Goal: Transaction & Acquisition: Book appointment/travel/reservation

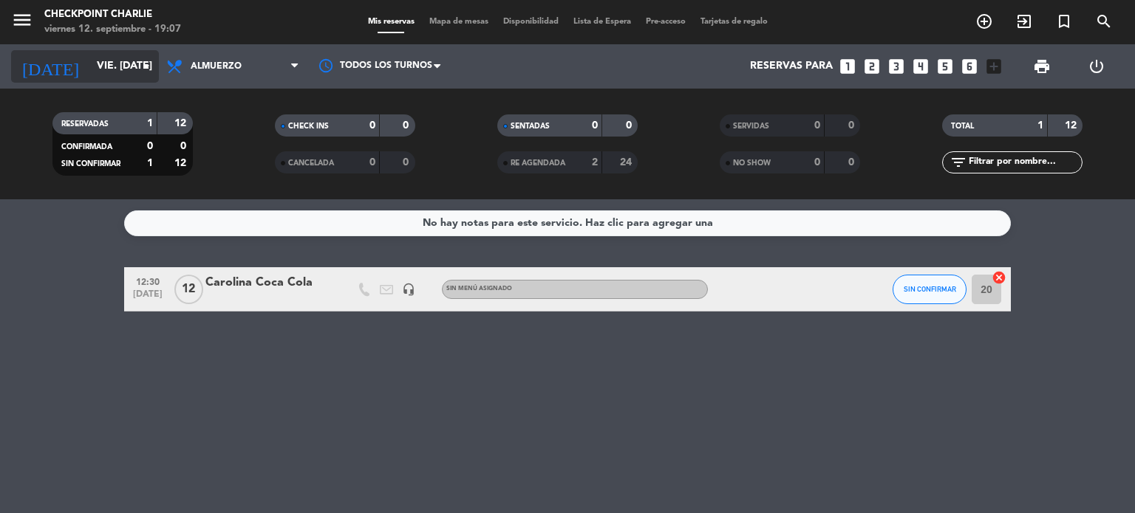
click at [99, 77] on input "vie. [DATE]" at bounding box center [159, 66] width 140 height 27
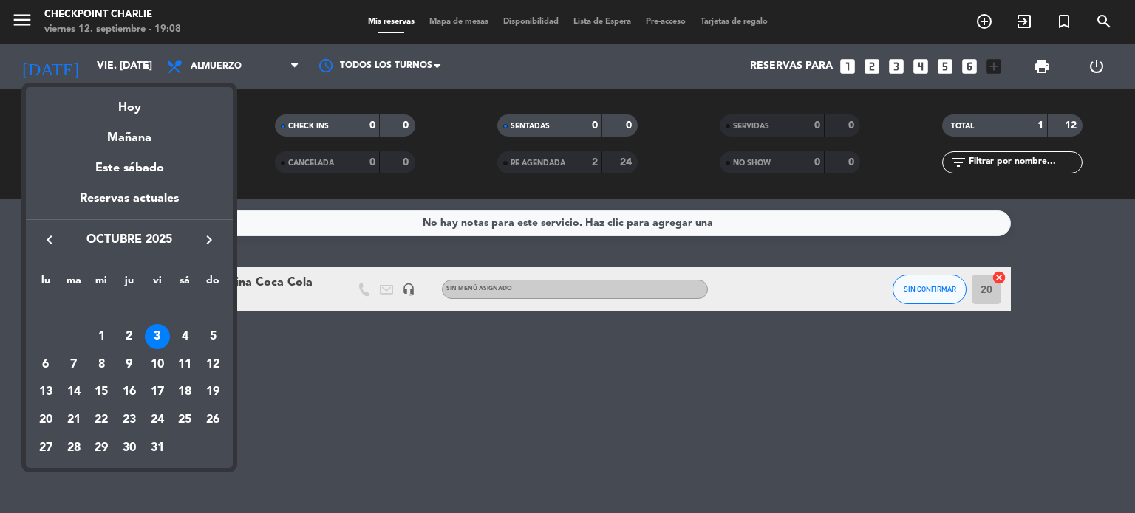
click at [115, 70] on div at bounding box center [567, 256] width 1135 height 513
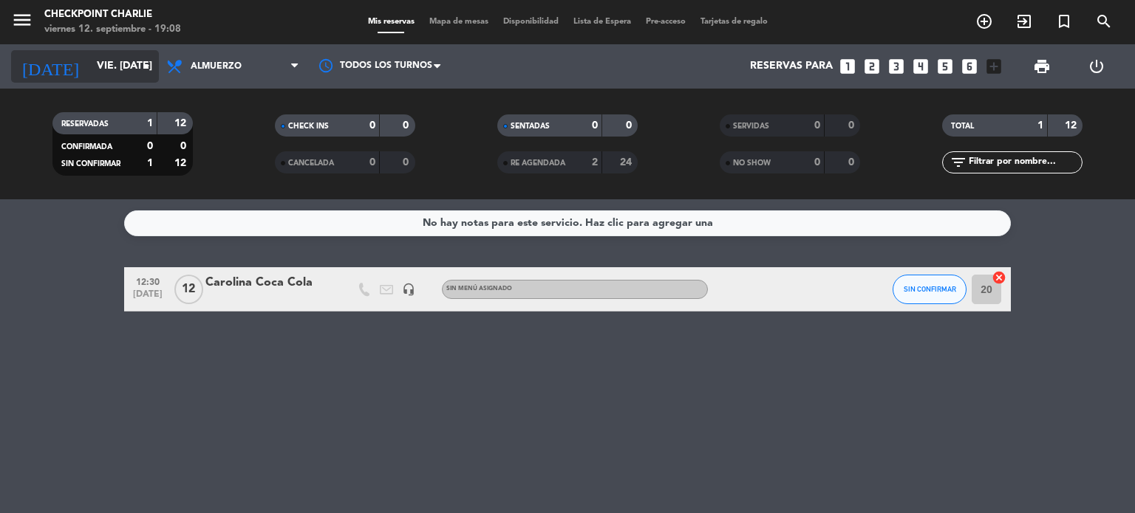
click at [113, 65] on input "vie. [DATE]" at bounding box center [159, 66] width 140 height 27
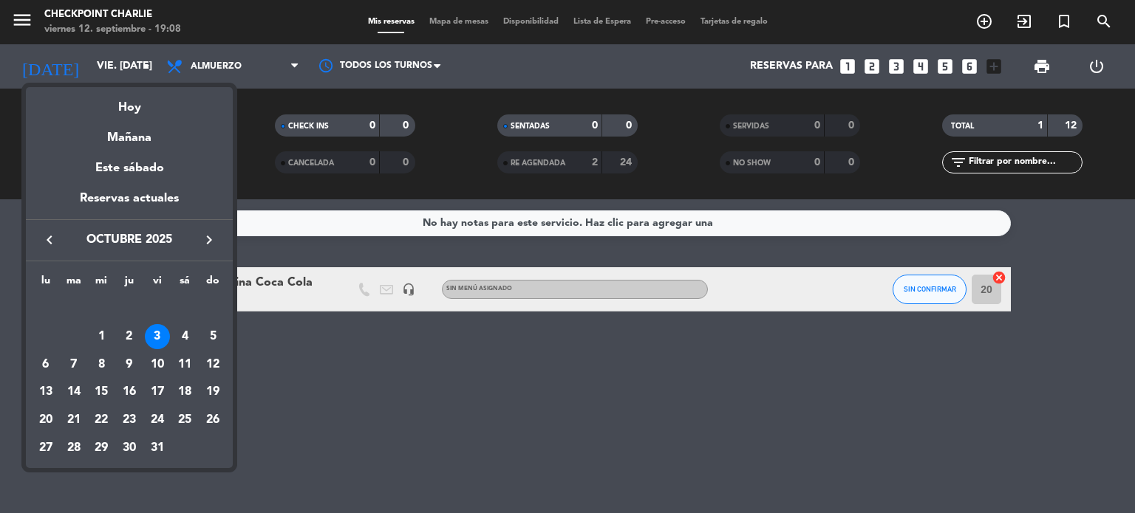
click at [45, 243] on icon "keyboard_arrow_left" at bounding box center [50, 240] width 18 height 18
click at [43, 391] on div "15" at bounding box center [45, 392] width 25 height 25
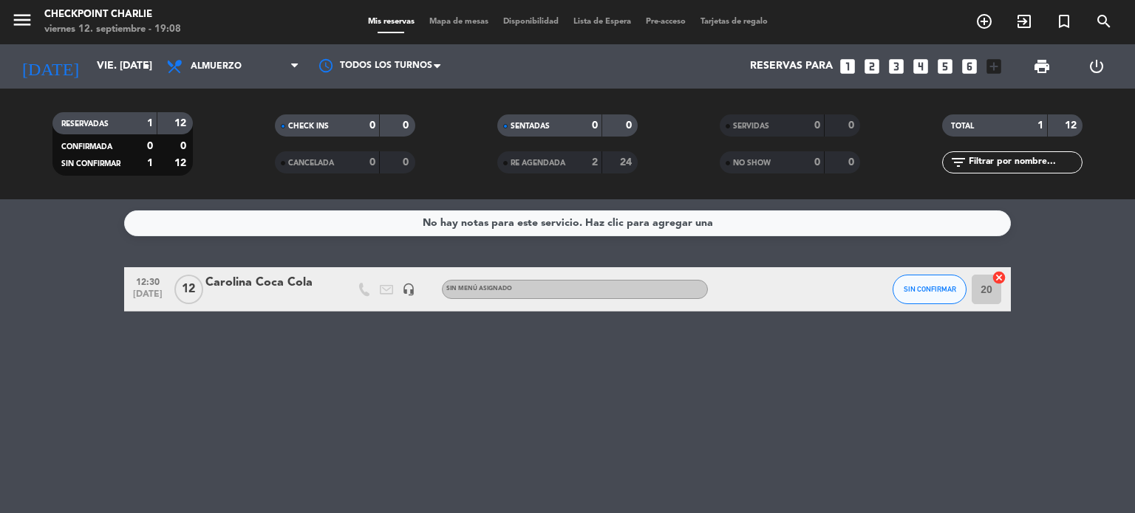
type input "lun. [DATE]"
click at [984, 295] on icon "border_all" at bounding box center [988, 290] width 18 height 18
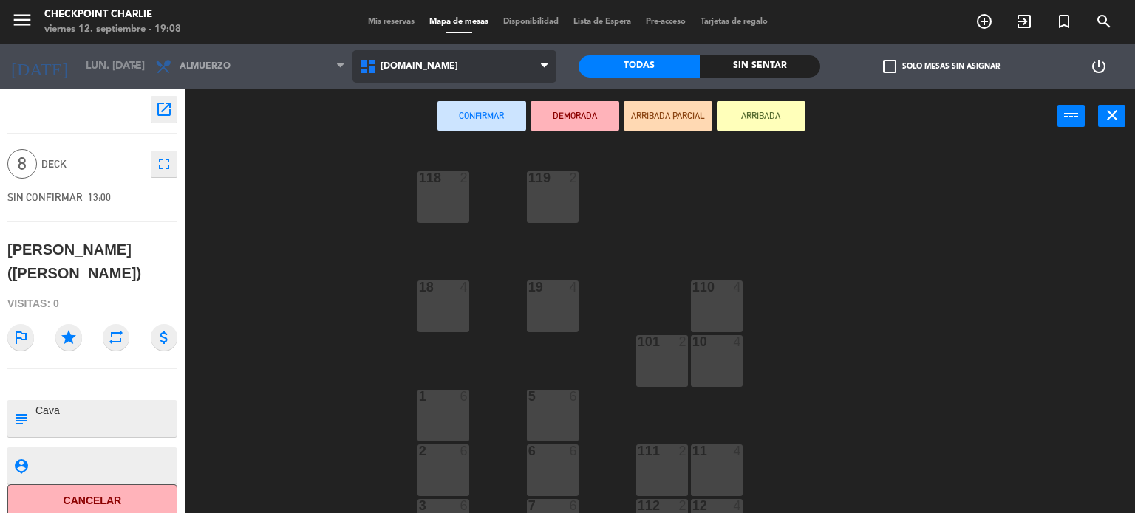
click at [372, 78] on span "[DOMAIN_NAME]" at bounding box center [454, 66] width 205 height 33
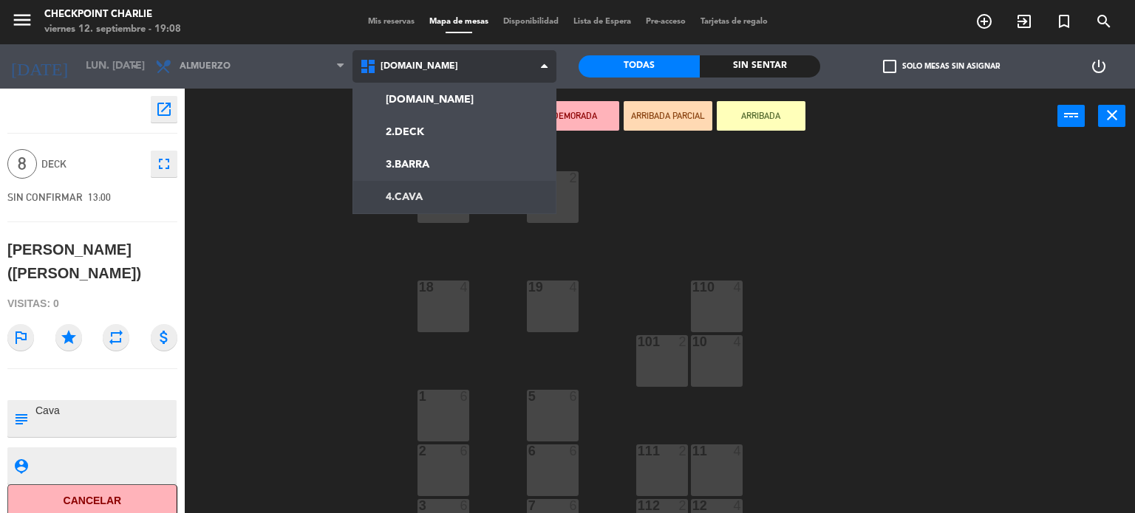
click at [406, 194] on ng-component "menu Checkpoint [PERSON_NAME] 12. septiembre - 19:08 Mis reservas Mapa de mesas…" at bounding box center [567, 257] width 1135 height 514
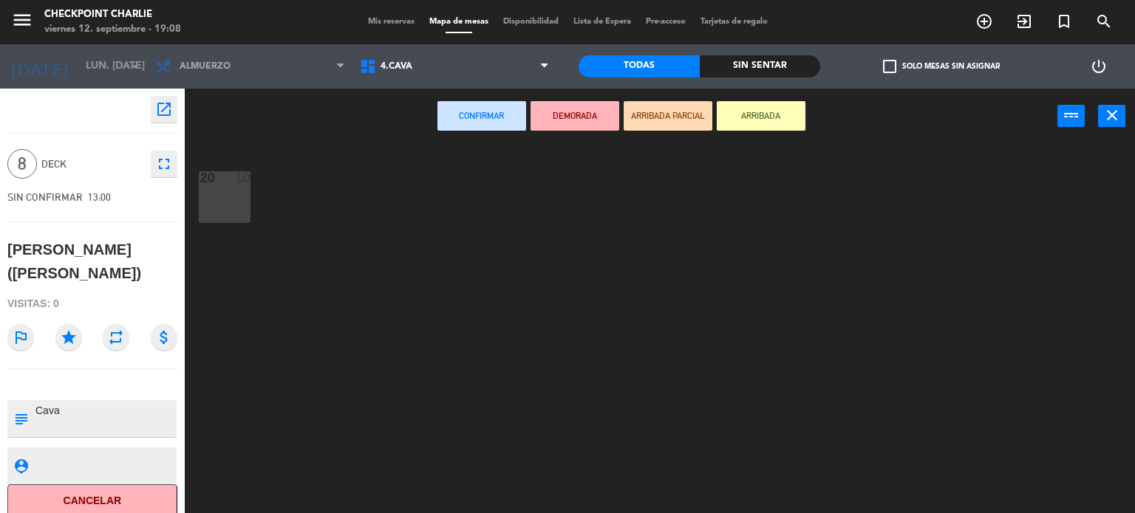
click at [217, 201] on div "20 10" at bounding box center [225, 197] width 52 height 52
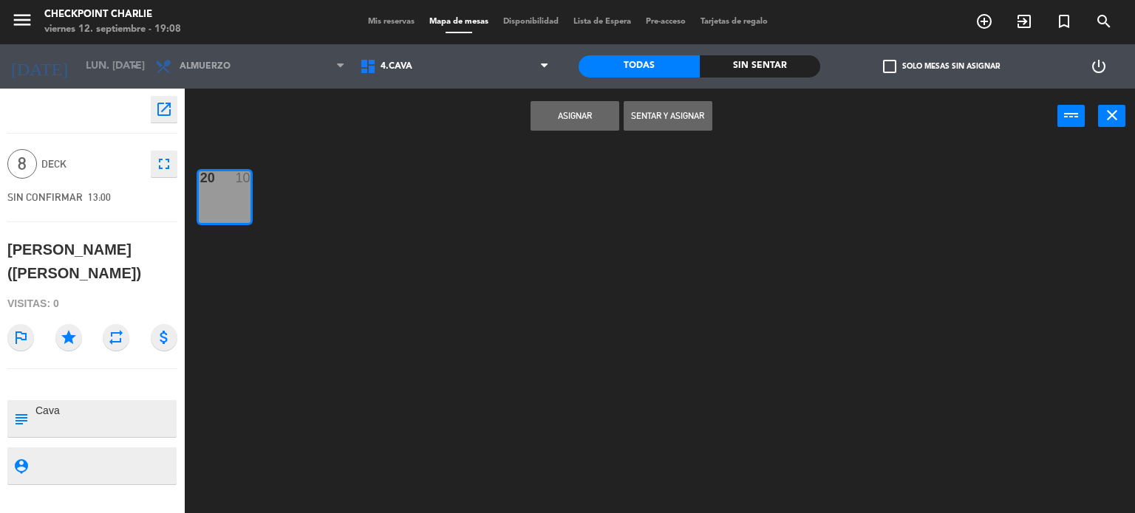
click at [553, 117] on button "Asignar" at bounding box center [574, 116] width 89 height 30
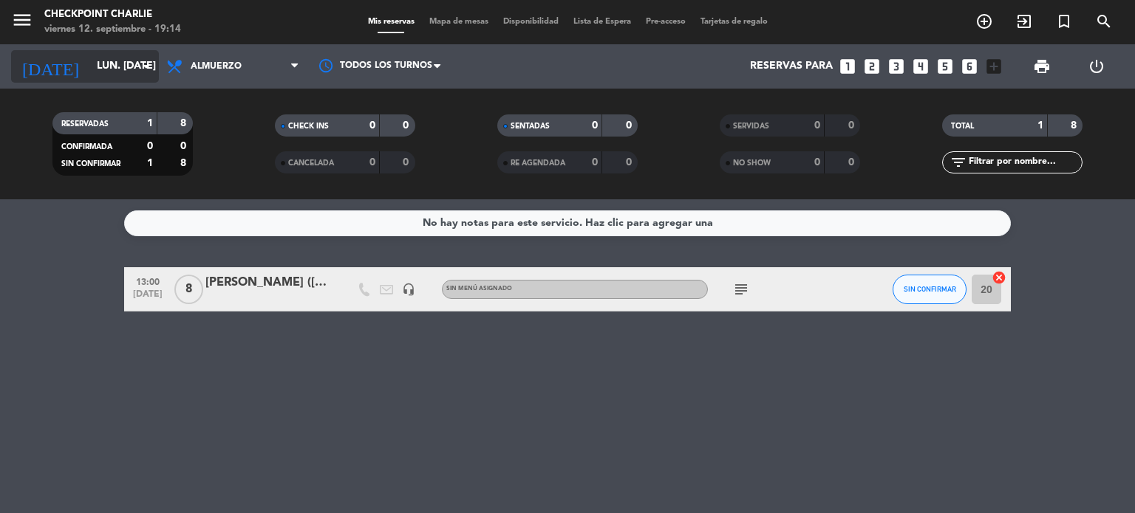
click at [89, 61] on input "lun. [DATE]" at bounding box center [159, 66] width 140 height 27
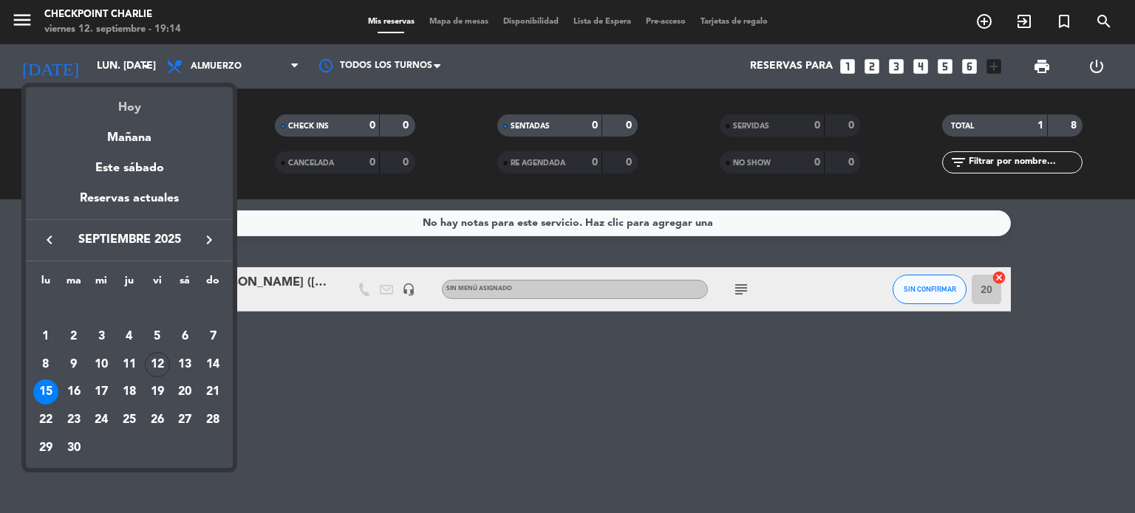
click at [131, 109] on div "Hoy" at bounding box center [129, 102] width 207 height 30
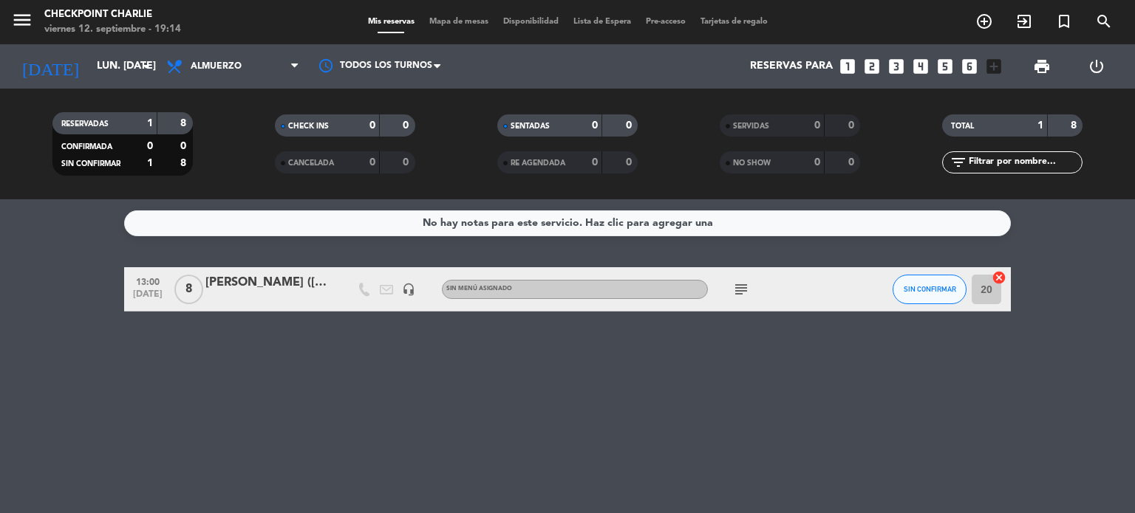
type input "vie. [DATE]"
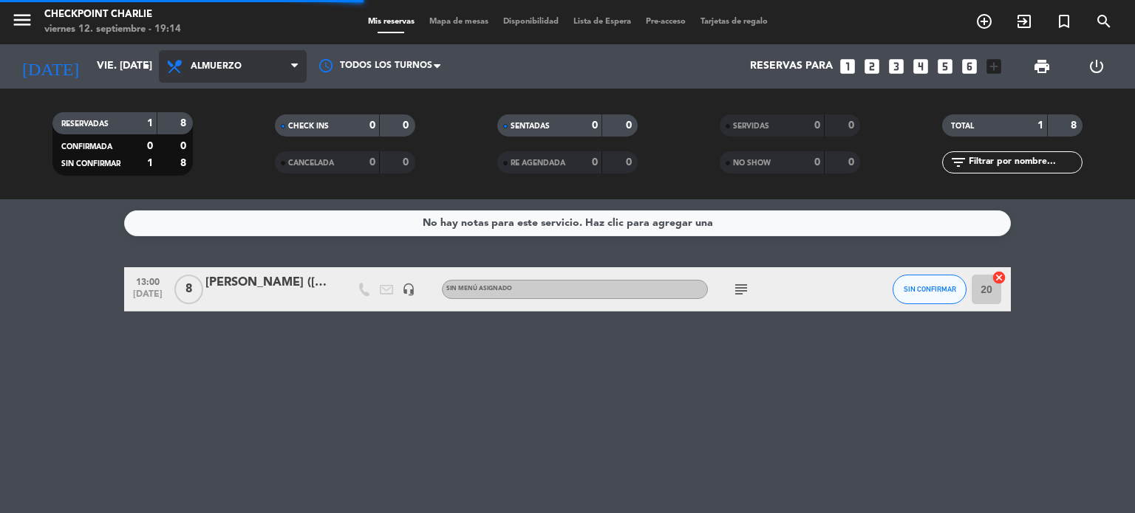
click at [214, 62] on span "Almuerzo" at bounding box center [216, 66] width 51 height 10
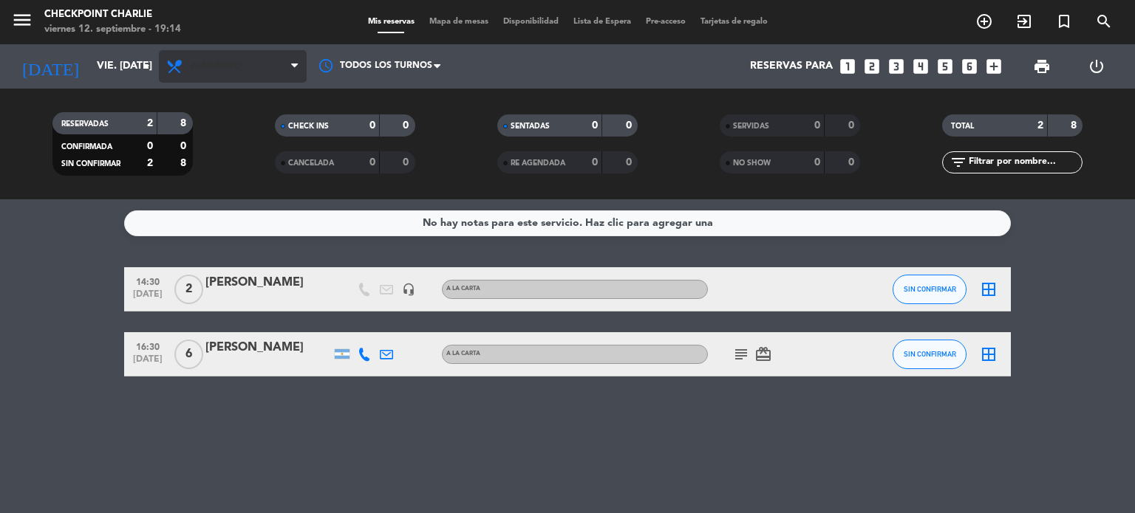
drag, startPoint x: 213, startPoint y: 41, endPoint x: 218, endPoint y: 53, distance: 13.3
click at [218, 53] on div "menu Checkpoint [PERSON_NAME] 12. septiembre - 19:14 Mis reservas Mapa de mesas…" at bounding box center [567, 99] width 1135 height 199
click at [218, 53] on span "Almuerzo" at bounding box center [233, 66] width 148 height 33
click at [228, 191] on div "menu Checkpoint [PERSON_NAME] 12. septiembre - 19:14 Mis reservas Mapa de mesas…" at bounding box center [567, 99] width 1135 height 199
click at [228, 191] on div "RESERVADAS 2 8 CONFIRMADA 0 0 SIN CONFIRMAR 2 8 CHECK INS 0 0 CANCELADA 0 0 SEN…" at bounding box center [567, 144] width 1135 height 111
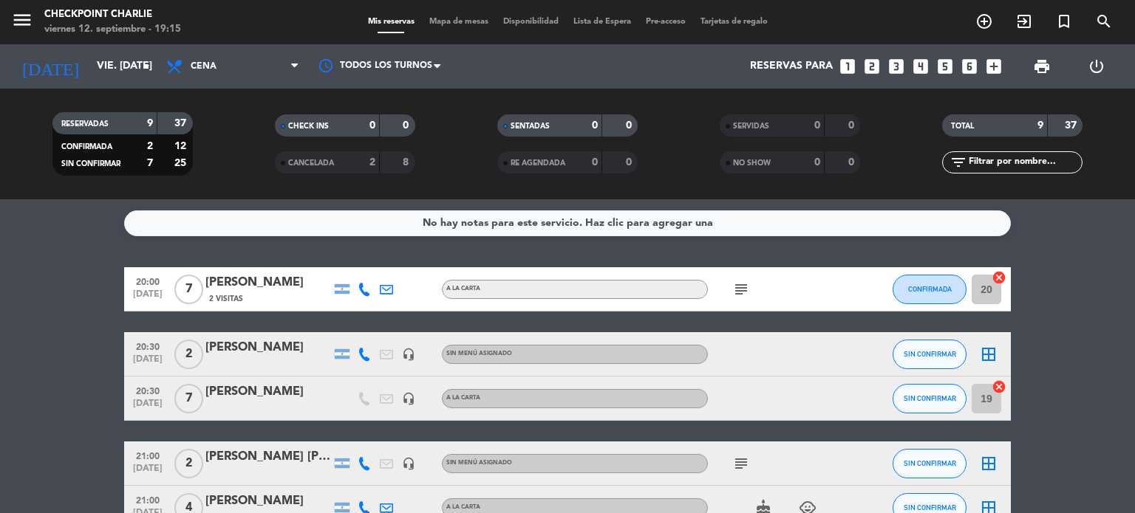
click at [873, 75] on icon "looks_two" at bounding box center [871, 66] width 19 height 19
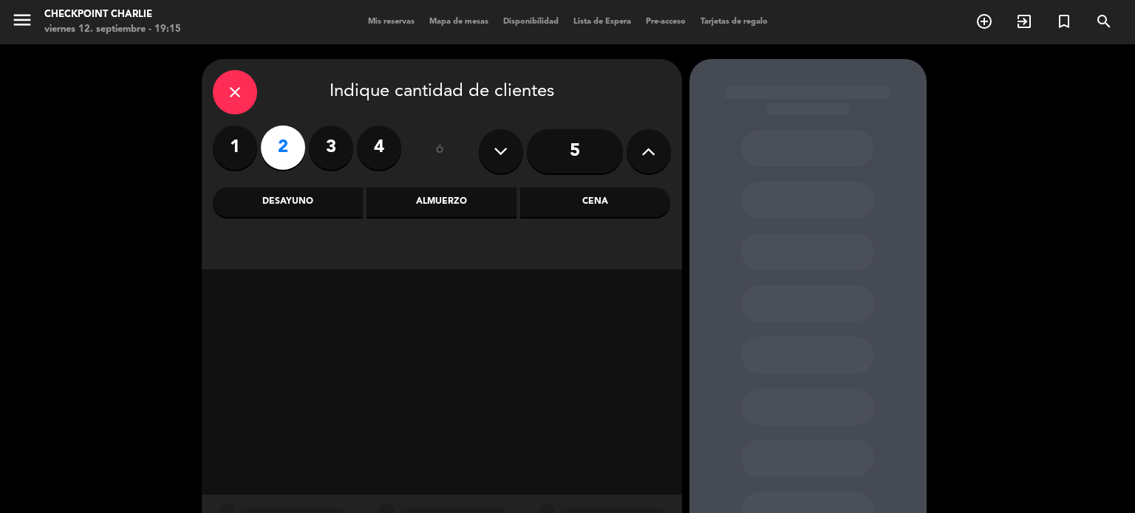
click at [588, 203] on div "Cena" at bounding box center [595, 203] width 150 height 30
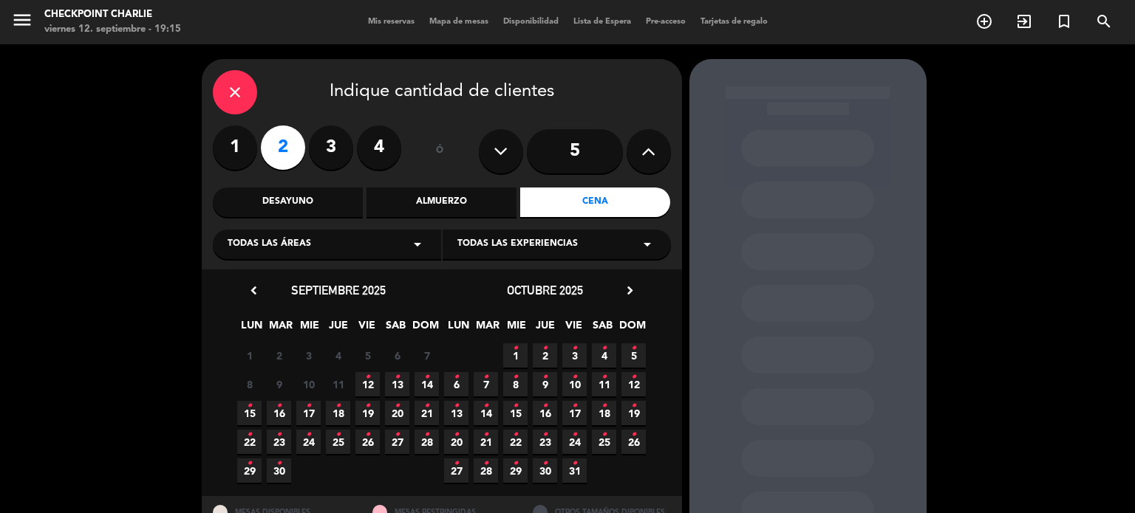
click at [367, 385] on icon "•" at bounding box center [367, 378] width 5 height 24
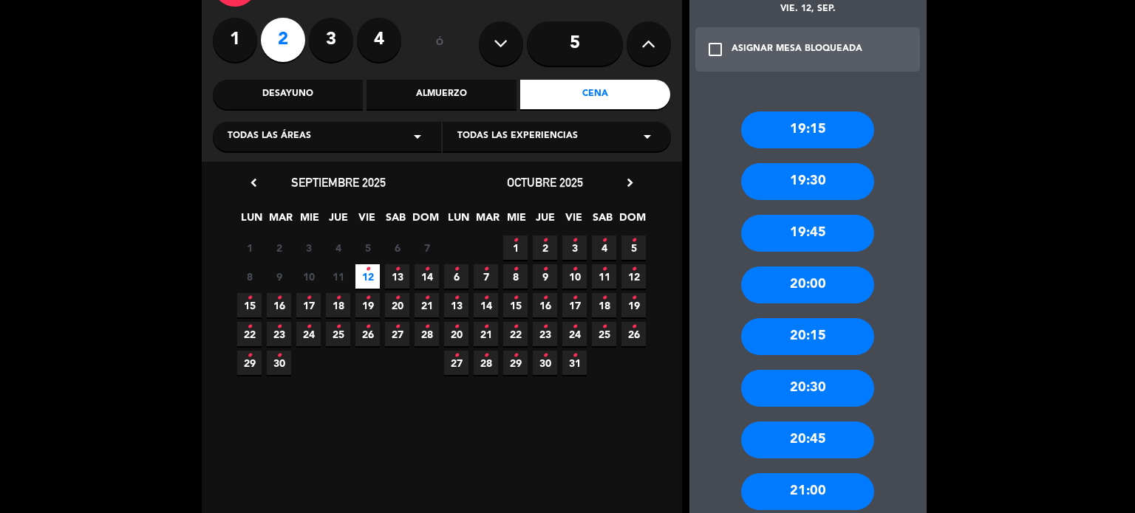
scroll to position [106, 0]
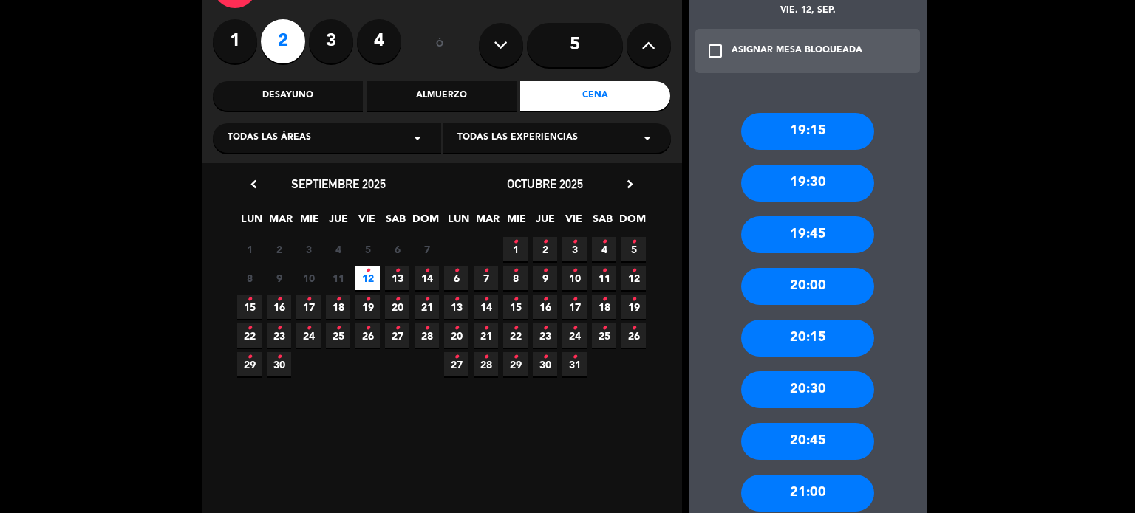
click at [821, 403] on div "20:30" at bounding box center [807, 390] width 133 height 37
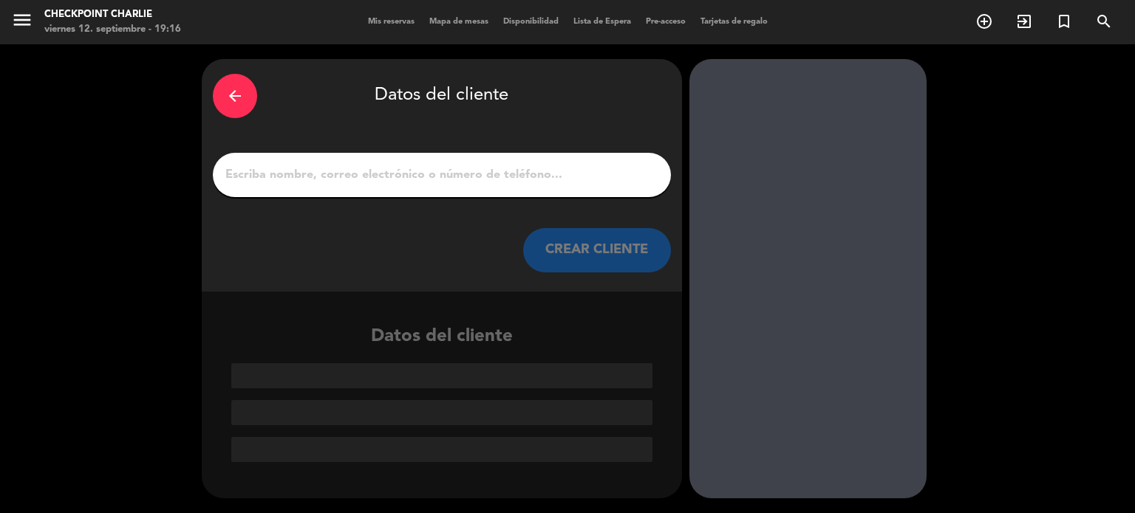
scroll to position [0, 0]
click at [309, 171] on input "1" at bounding box center [442, 175] width 436 height 21
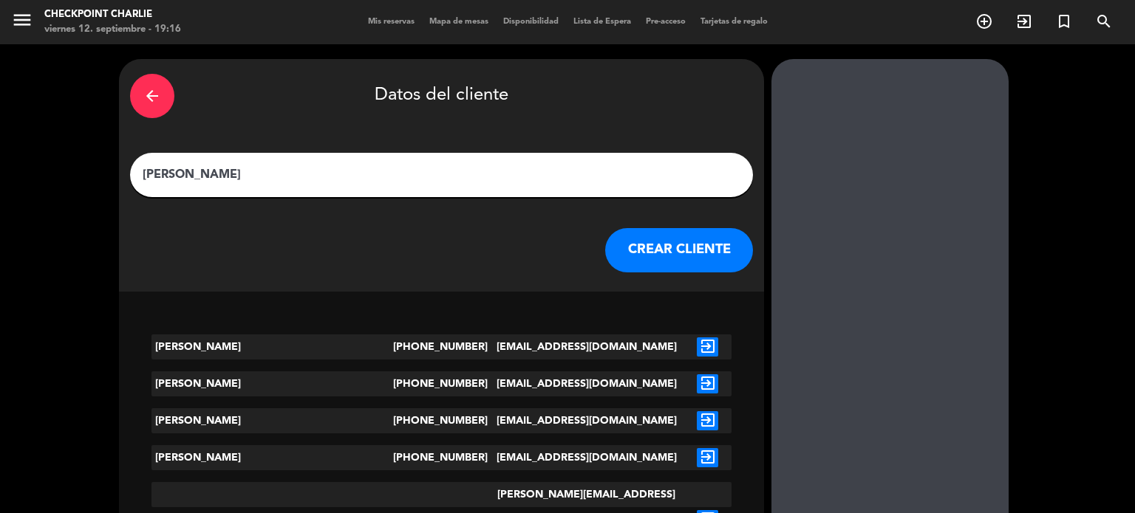
click at [161, 101] on icon "arrow_back" at bounding box center [152, 96] width 18 height 18
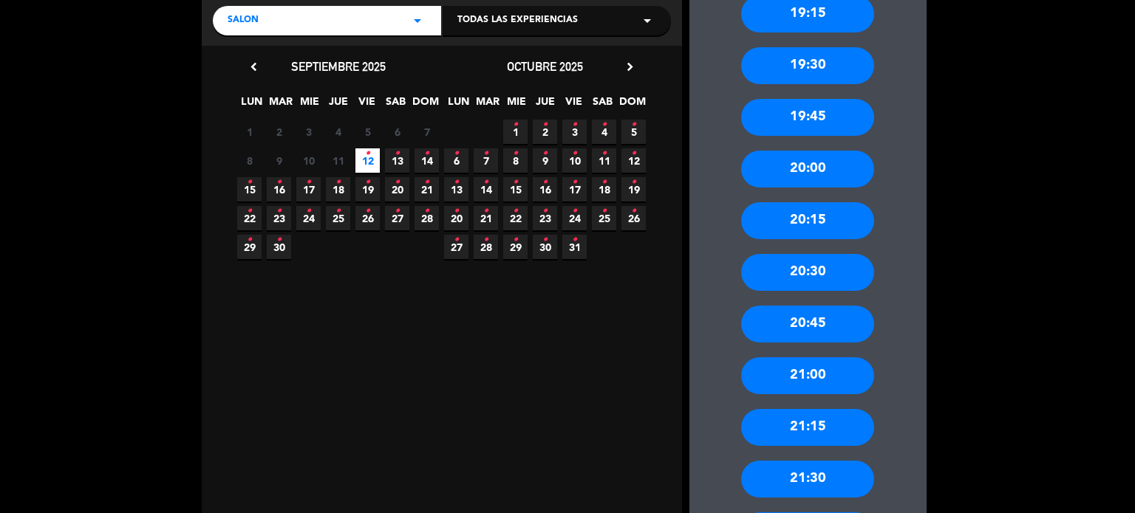
scroll to position [228, 0]
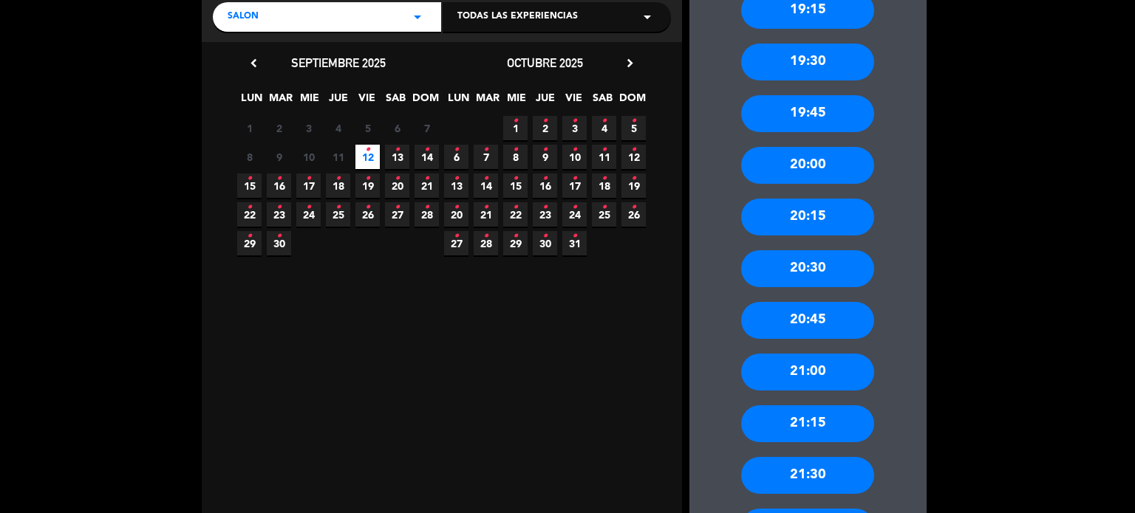
click at [836, 468] on div "21:30" at bounding box center [807, 475] width 133 height 37
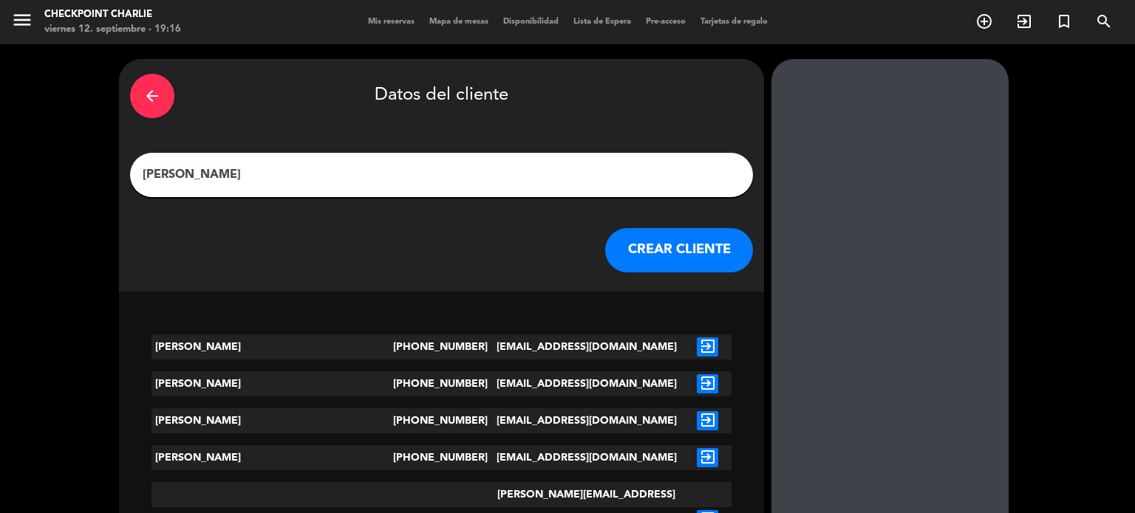
scroll to position [0, 0]
click at [408, 177] on input "[PERSON_NAME]" at bounding box center [441, 175] width 601 height 21
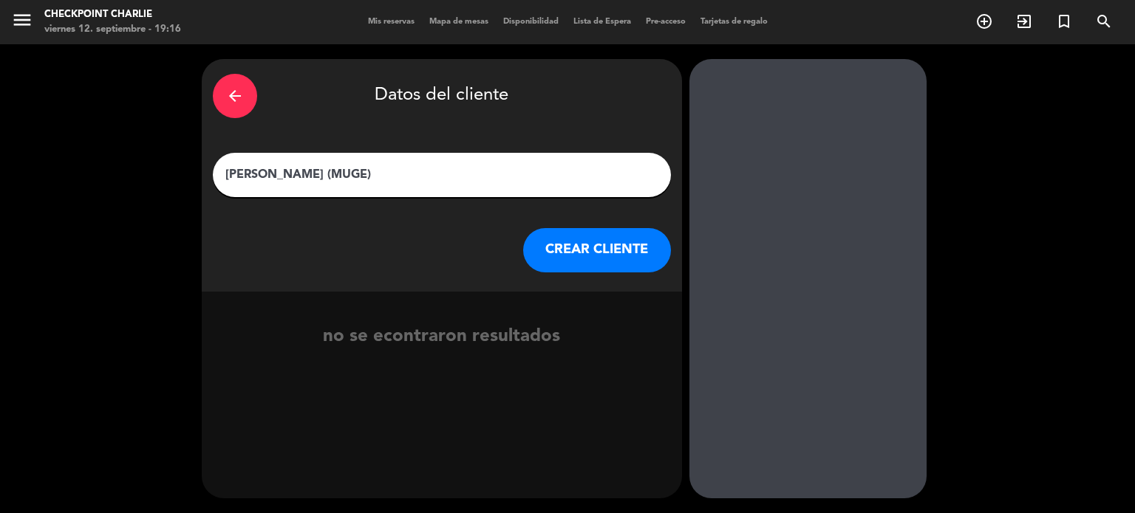
type input "[PERSON_NAME] (MUGE)"
click at [605, 256] on button "CREAR CLIENTE" at bounding box center [597, 250] width 148 height 44
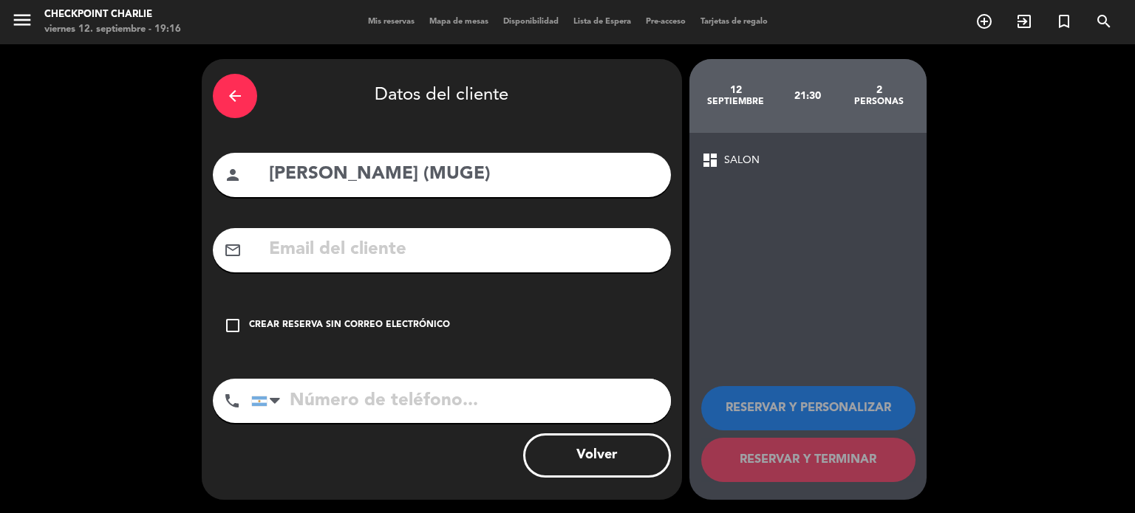
click at [240, 338] on div "check_box_outline_blank Crear reserva sin correo electrónico" at bounding box center [442, 326] width 458 height 44
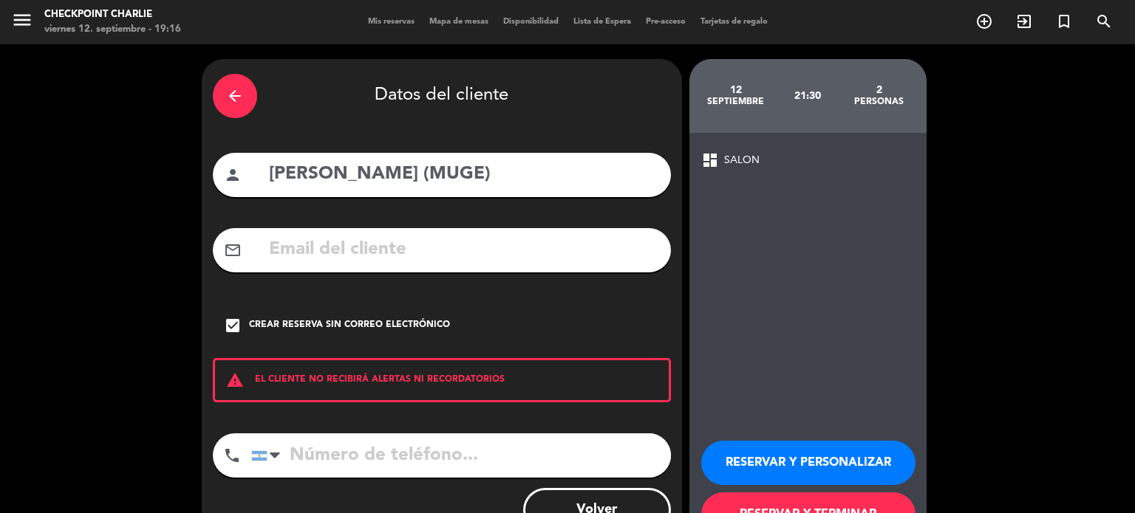
scroll to position [56, 0]
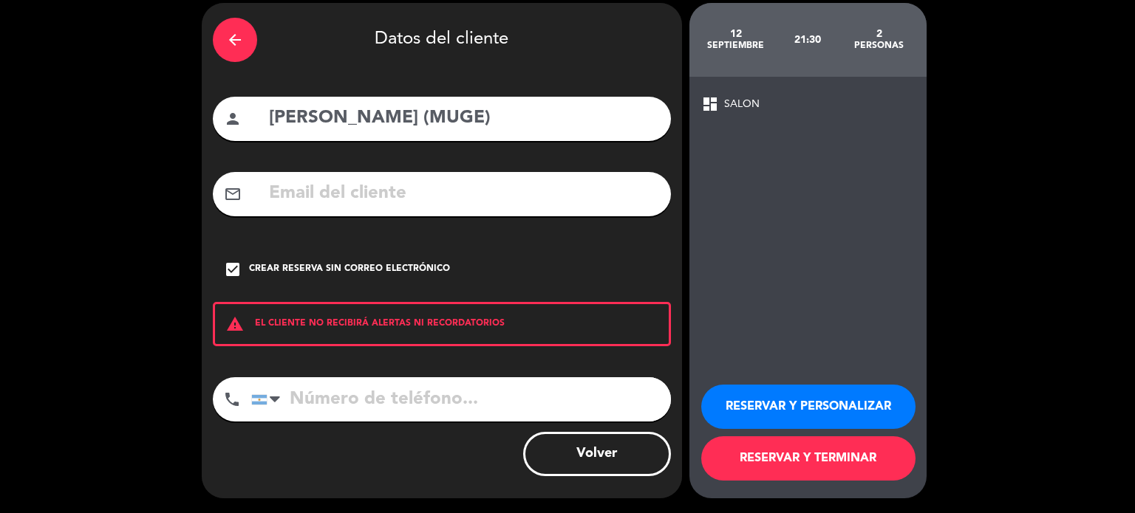
click at [827, 404] on button "RESERVAR Y PERSONALIZAR" at bounding box center [808, 407] width 214 height 44
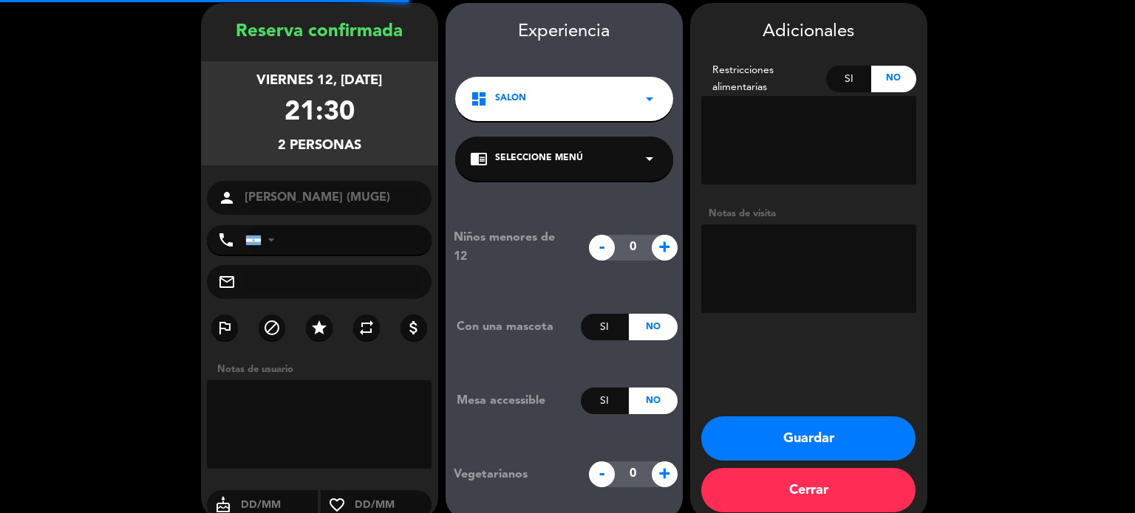
scroll to position [59, 0]
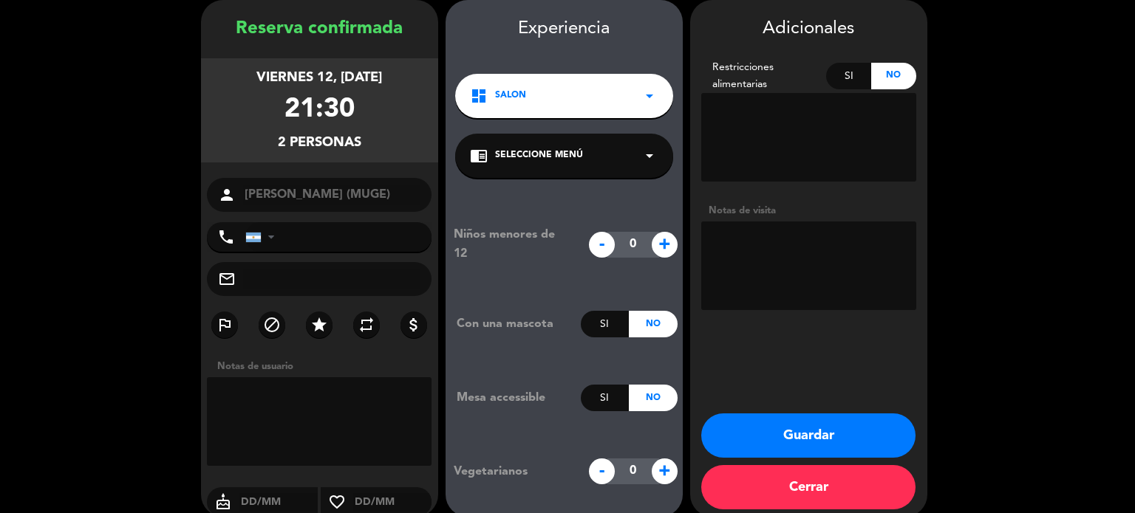
click at [756, 244] on textarea at bounding box center [808, 266] width 215 height 89
type textarea "10% CORTESIA"
click at [840, 425] on button "Guardar" at bounding box center [808, 436] width 214 height 44
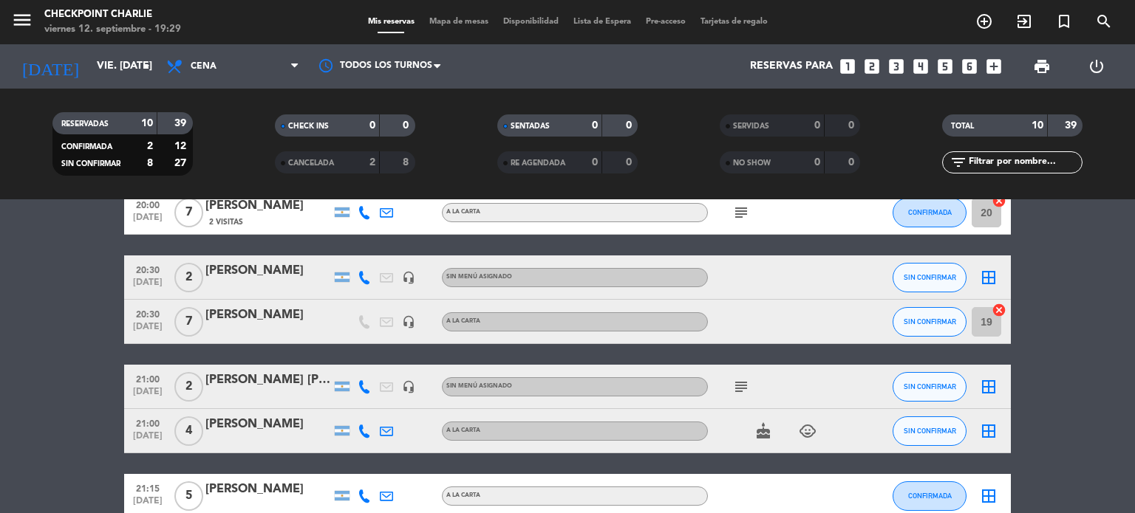
scroll to position [75, 0]
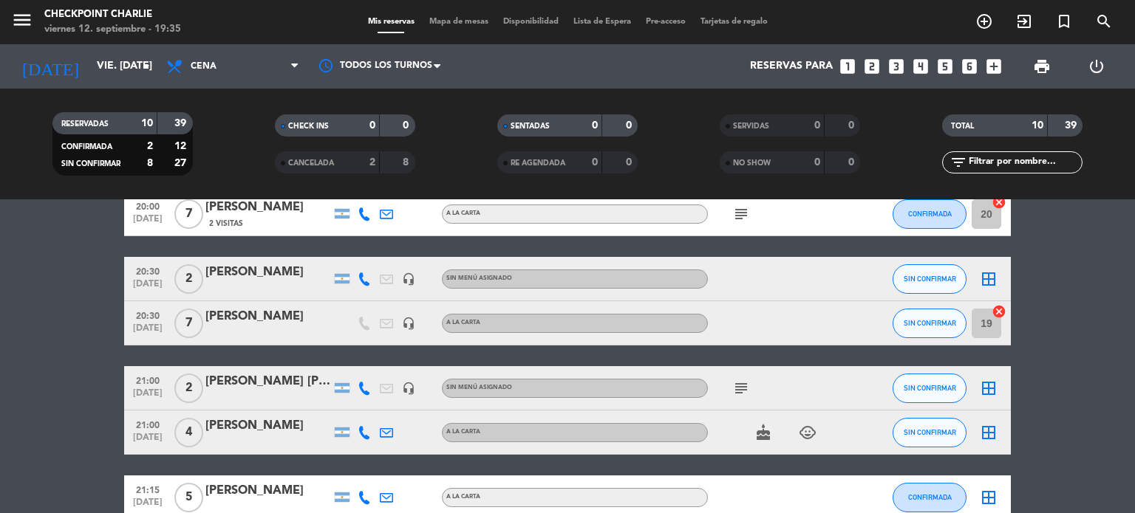
click at [841, 431] on div at bounding box center [861, 433] width 40 height 44
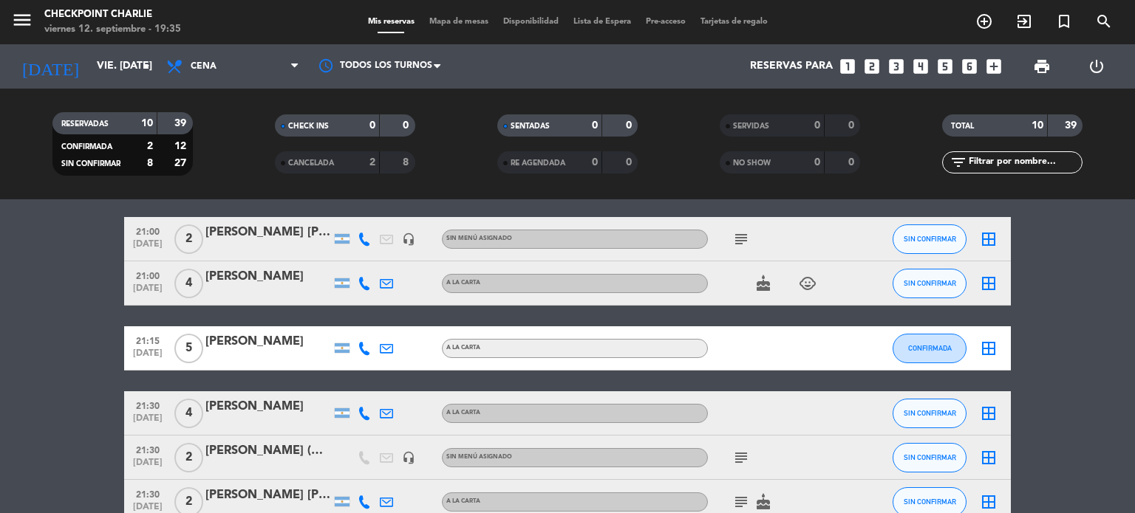
scroll to position [353, 0]
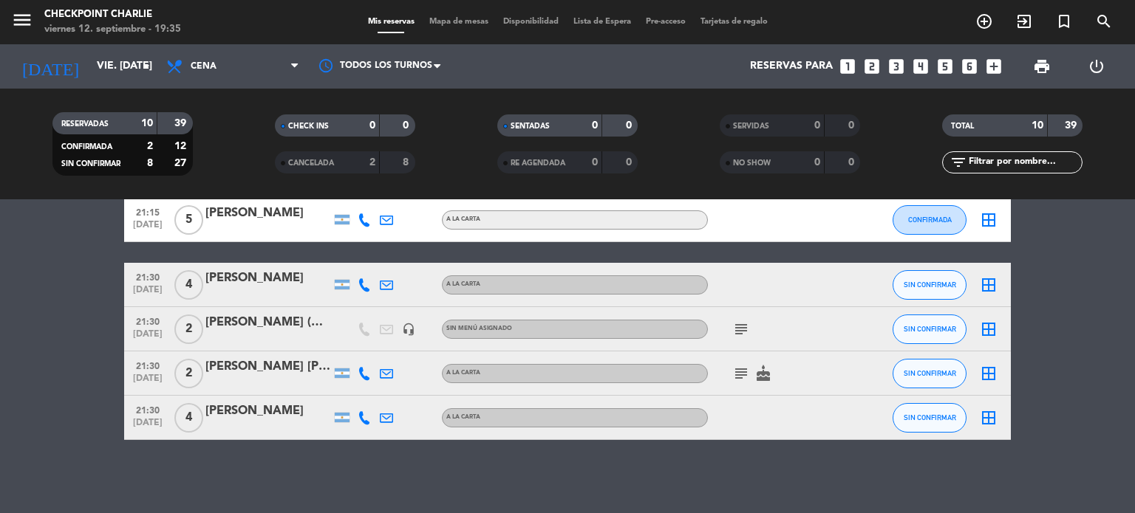
click at [737, 326] on icon "subject" at bounding box center [741, 330] width 18 height 18
click at [819, 346] on div "subject 10% CORTESIA" at bounding box center [774, 329] width 133 height 44
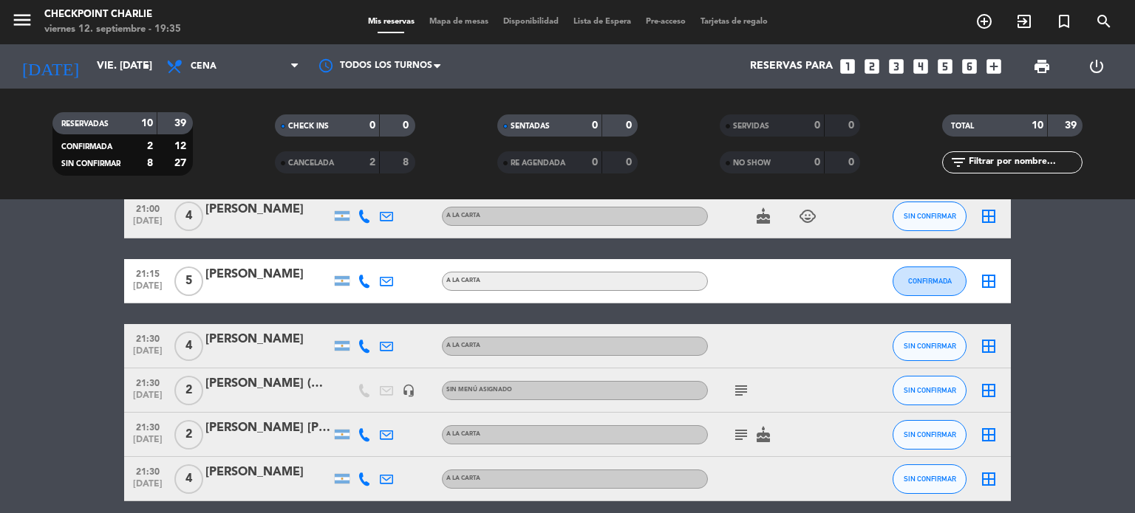
scroll to position [287, 0]
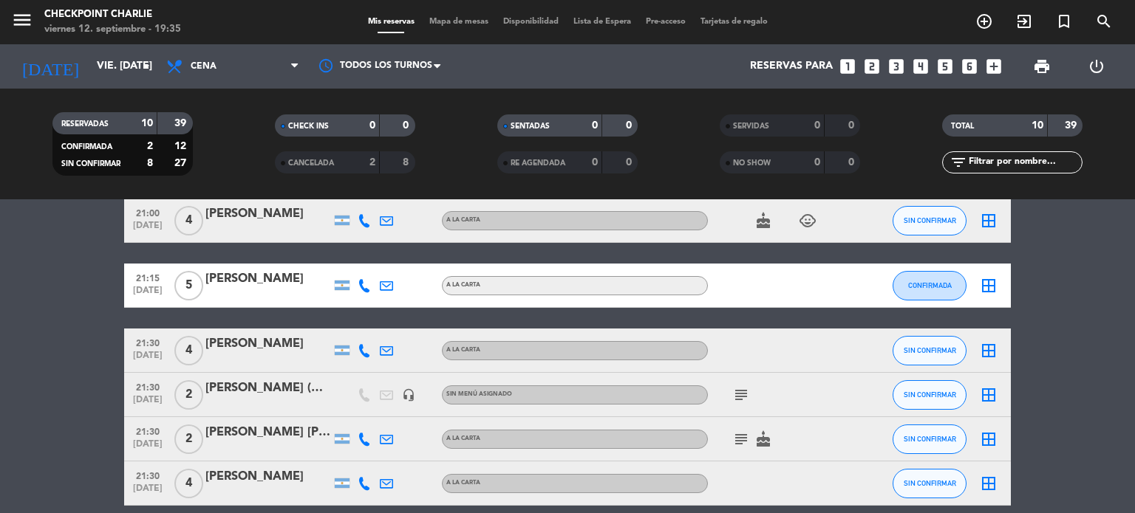
click at [988, 392] on icon "border_all" at bounding box center [988, 395] width 18 height 18
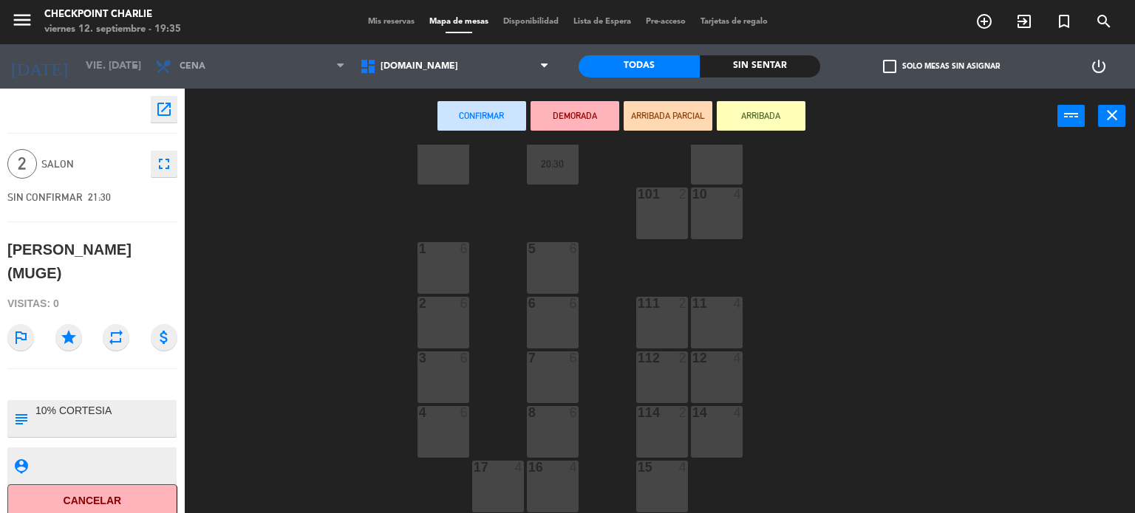
scroll to position [179, 0]
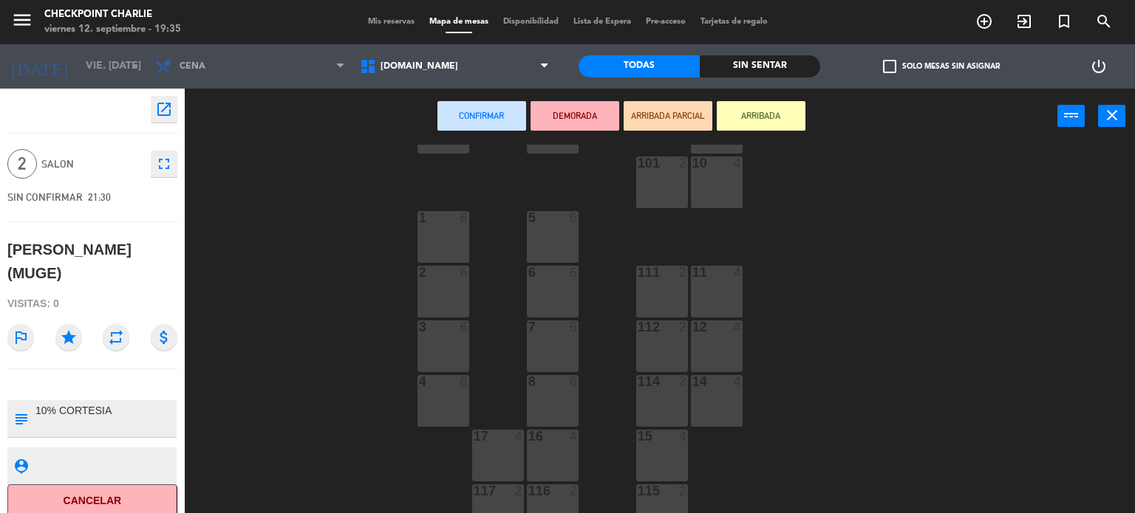
click at [558, 394] on div "8 6" at bounding box center [553, 401] width 52 height 52
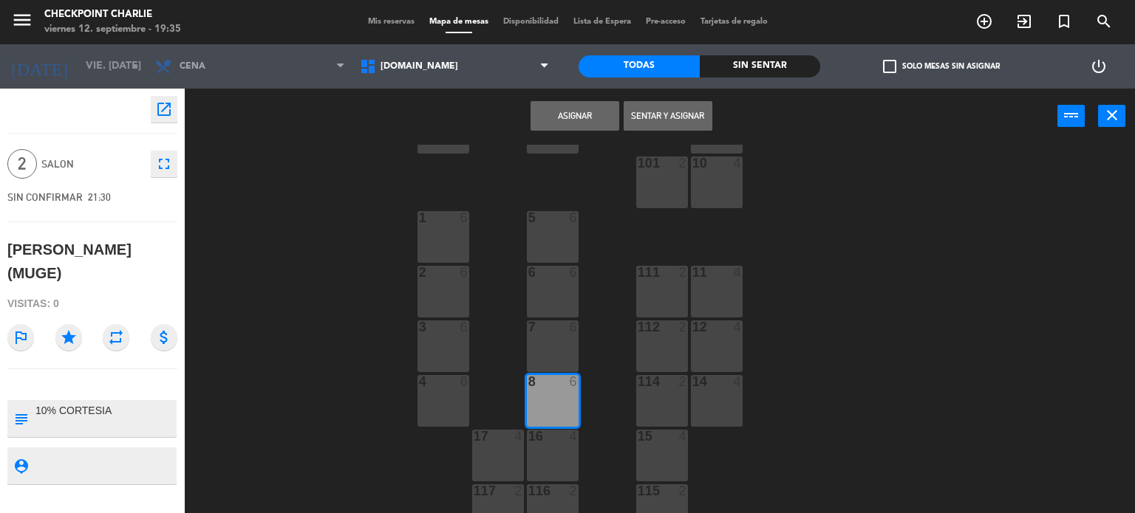
click at [564, 114] on button "Asignar" at bounding box center [574, 116] width 89 height 30
